Goal: Find specific page/section: Find specific page/section

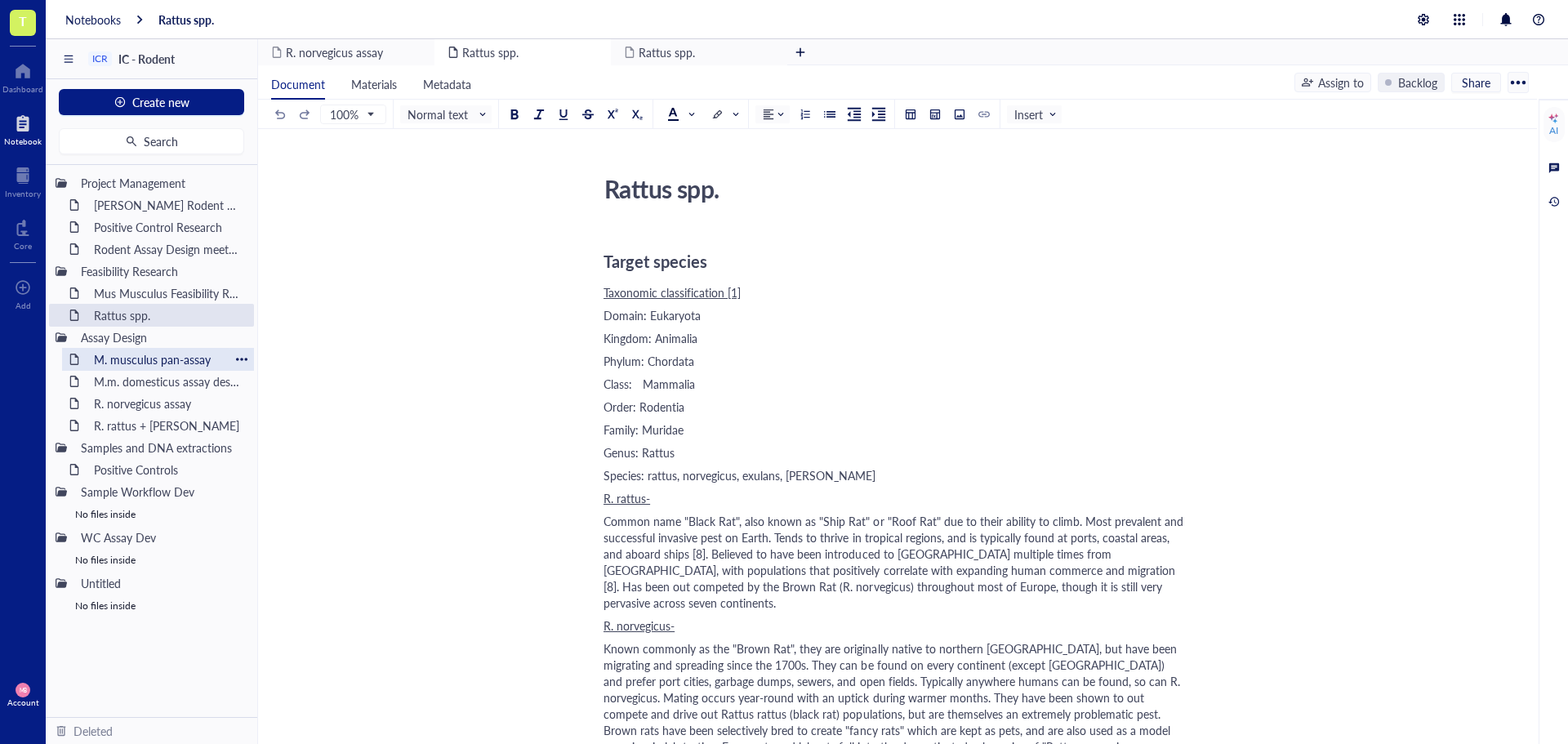
click at [171, 358] on div "M. musculus pan-assay" at bounding box center [158, 359] width 143 height 23
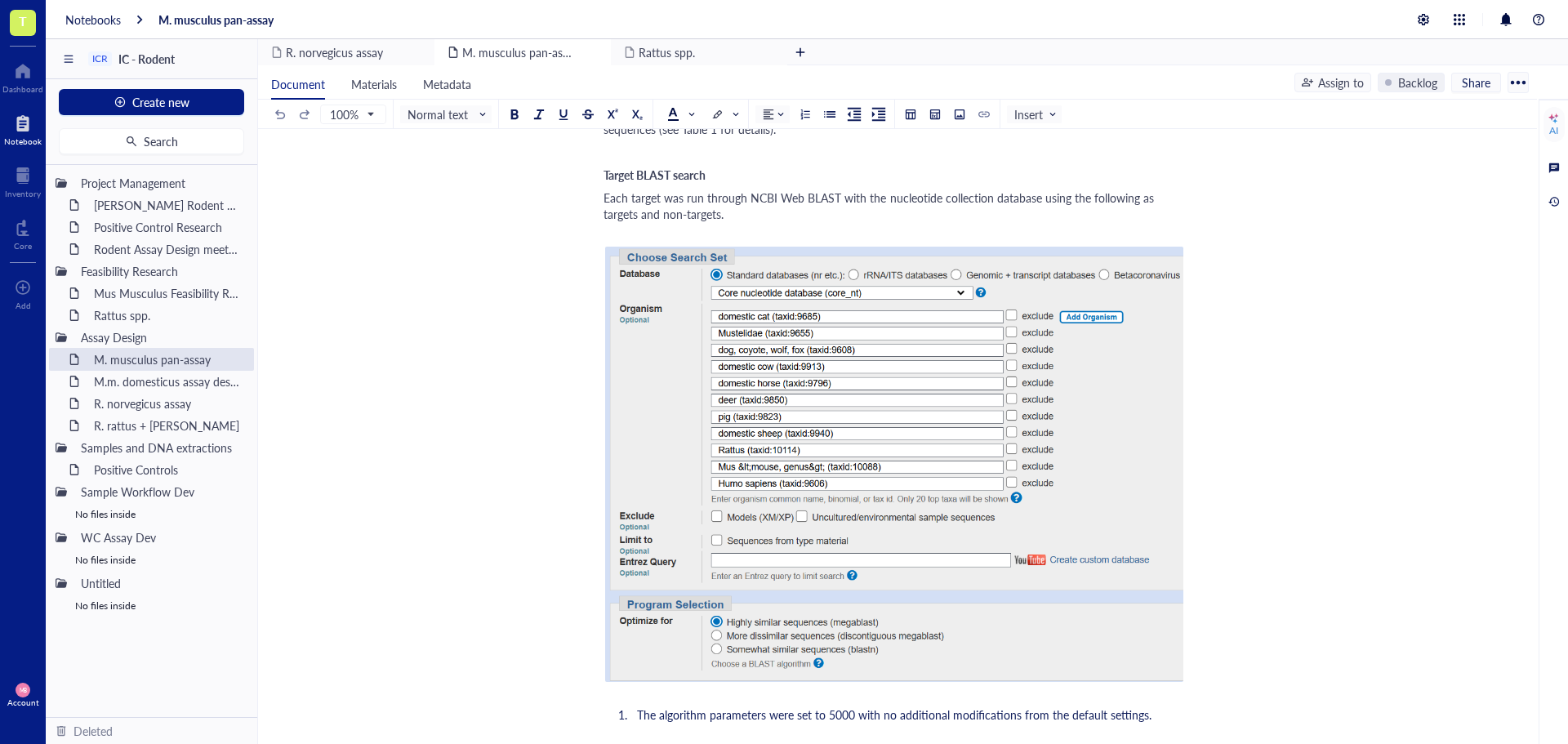
scroll to position [490, 0]
